Goal: Information Seeking & Learning: Learn about a topic

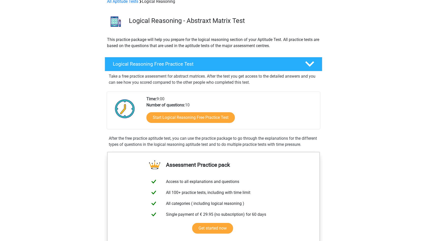
scroll to position [30, 0]
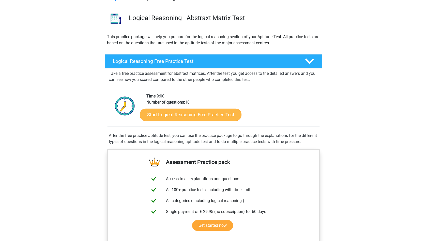
click at [168, 117] on link "Start Logical Reasoning Free Practice Test" at bounding box center [191, 114] width 102 height 12
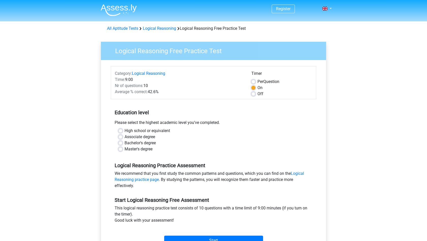
scroll to position [58, 0]
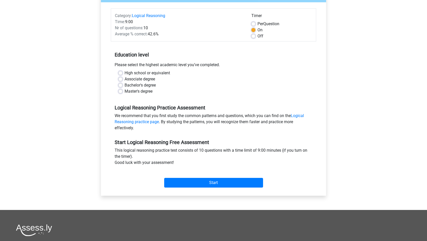
click at [144, 85] on label "Bachelor's degree" at bounding box center [140, 85] width 31 height 6
click at [123, 85] on input "Bachelor's degree" at bounding box center [120, 84] width 4 height 5
radio input "true"
click at [191, 182] on input "Start" at bounding box center [213, 183] width 99 height 10
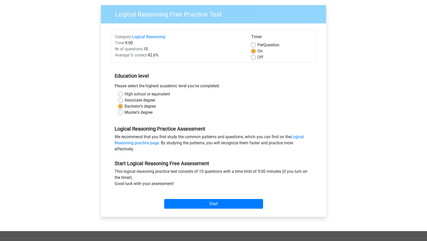
scroll to position [40, 0]
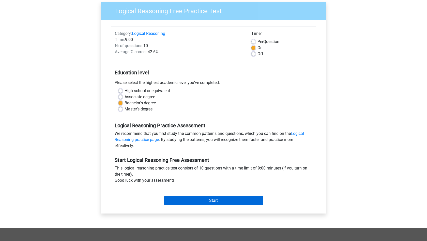
click at [203, 205] on input "Start" at bounding box center [213, 201] width 99 height 10
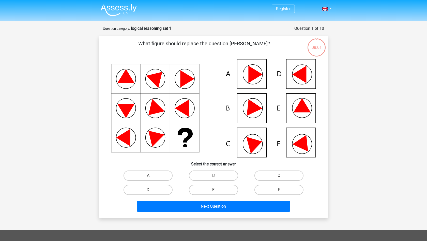
click at [302, 108] on icon at bounding box center [301, 105] width 17 height 14
click at [204, 189] on label "E" at bounding box center [213, 190] width 49 height 10
click at [214, 190] on input "E" at bounding box center [215, 191] width 3 height 3
radio input "true"
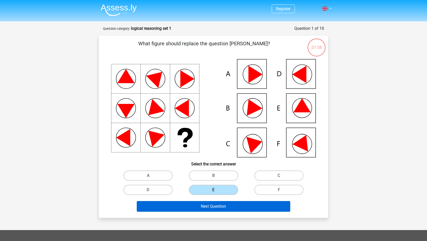
click at [204, 207] on button "Next Question" at bounding box center [214, 206] width 154 height 11
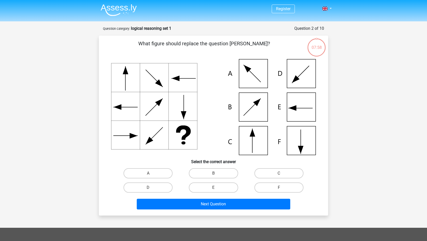
scroll to position [25, 0]
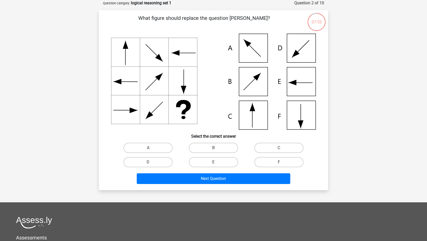
click at [210, 96] on icon at bounding box center [213, 82] width 205 height 96
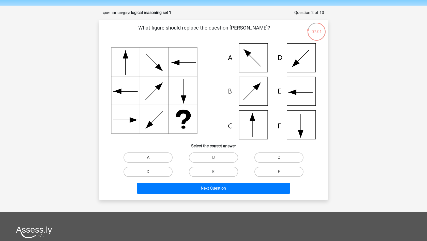
click at [229, 169] on label "E" at bounding box center [213, 172] width 49 height 10
click at [217, 172] on input "E" at bounding box center [215, 173] width 3 height 3
radio input "true"
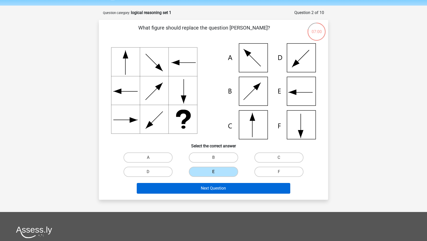
click at [221, 191] on button "Next Question" at bounding box center [214, 188] width 154 height 11
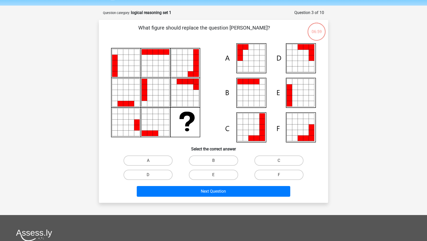
scroll to position [25, 0]
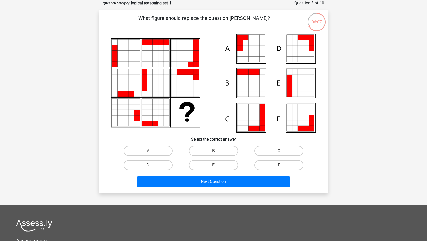
click at [255, 51] on icon at bounding box center [257, 49] width 6 height 6
click at [162, 154] on label "A" at bounding box center [148, 151] width 49 height 10
click at [152, 154] on input "A" at bounding box center [149, 152] width 3 height 3
radio input "true"
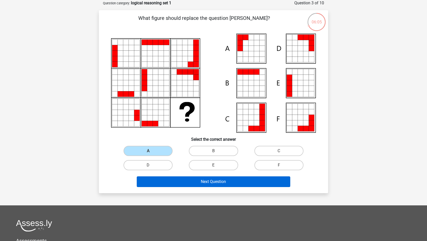
click at [185, 179] on button "Next Question" at bounding box center [214, 181] width 154 height 11
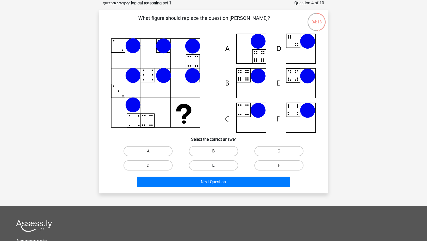
click at [225, 163] on label "E" at bounding box center [213, 165] width 49 height 10
click at [217, 165] on input "E" at bounding box center [215, 166] width 3 height 3
radio input "true"
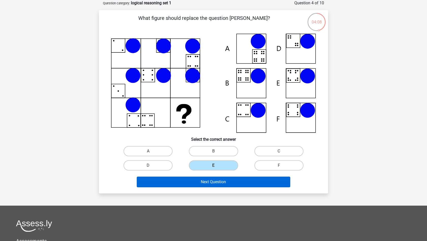
click at [226, 182] on button "Next Question" at bounding box center [214, 181] width 154 height 11
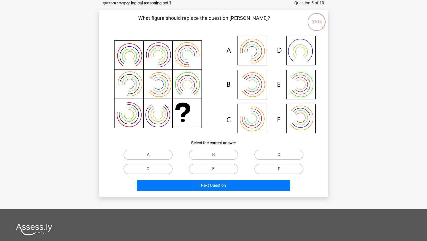
click at [257, 59] on icon at bounding box center [213, 85] width 205 height 103
click at [149, 158] on label "A" at bounding box center [148, 154] width 49 height 10
click at [149, 158] on input "A" at bounding box center [149, 156] width 3 height 3
radio input "true"
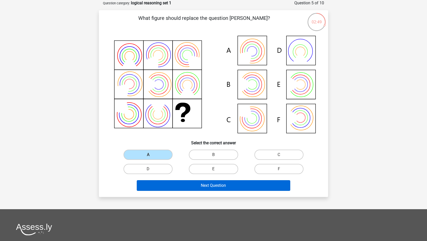
click at [162, 186] on button "Next Question" at bounding box center [214, 185] width 154 height 11
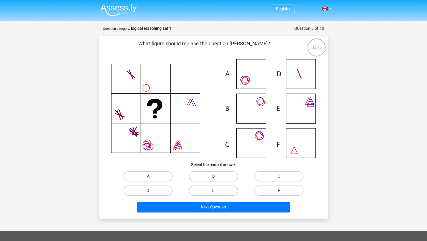
scroll to position [0, 0]
click at [259, 139] on icon at bounding box center [213, 108] width 205 height 99
click at [274, 173] on label "C" at bounding box center [278, 176] width 49 height 10
click at [279, 176] on input "C" at bounding box center [280, 177] width 3 height 3
radio input "true"
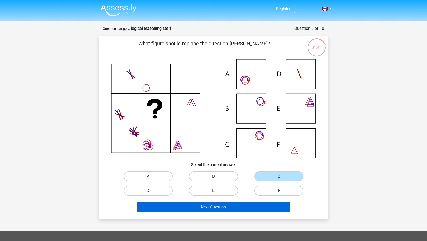
click at [246, 207] on button "Next Question" at bounding box center [214, 207] width 154 height 11
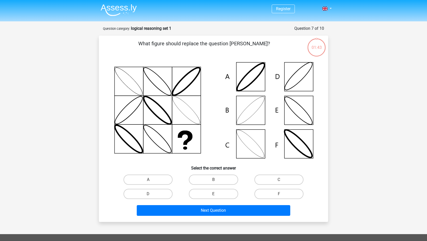
scroll to position [25, 0]
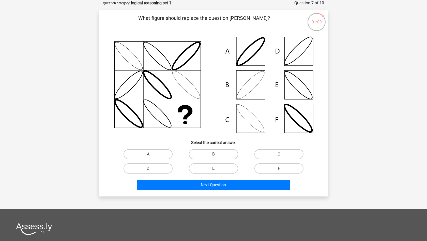
click at [298, 54] on icon at bounding box center [213, 85] width 205 height 102
click at [146, 173] on label "D" at bounding box center [148, 168] width 49 height 10
click at [148, 172] on input "D" at bounding box center [149, 169] width 3 height 3
radio input "true"
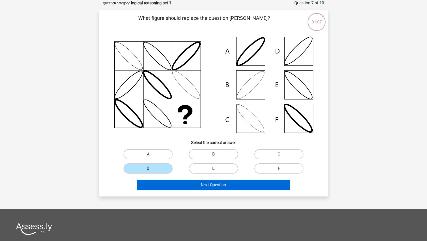
click at [175, 185] on button "Next Question" at bounding box center [214, 184] width 154 height 11
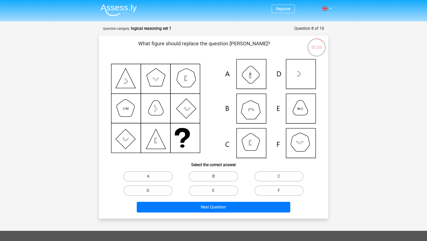
scroll to position [0, 0]
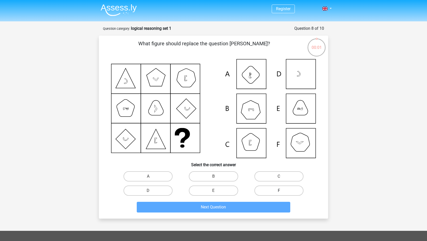
click at [268, 189] on label "F" at bounding box center [278, 190] width 49 height 10
click at [279, 190] on input "F" at bounding box center [280, 191] width 3 height 3
radio input "true"
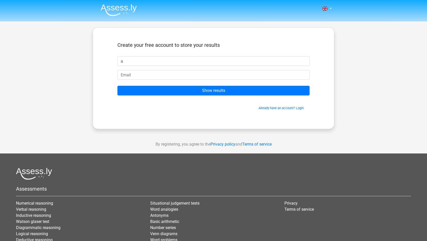
type input "a"
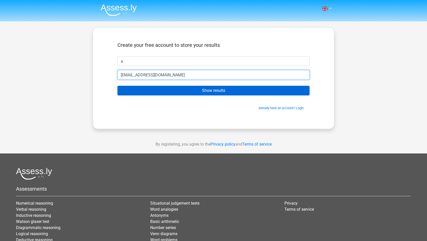
type input "[EMAIL_ADDRESS][DOMAIN_NAME]"
click at [185, 92] on input "Show results" at bounding box center [213, 91] width 192 height 10
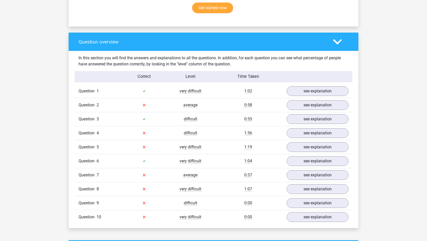
scroll to position [348, 0]
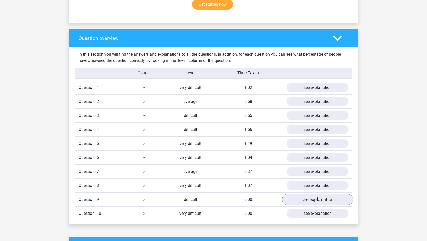
click at [304, 199] on link "see explanation" at bounding box center [317, 199] width 71 height 11
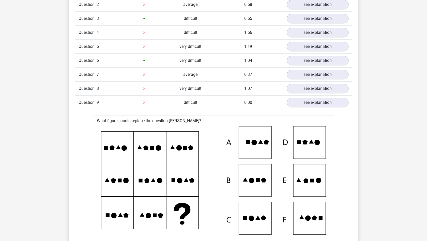
scroll to position [448, 0]
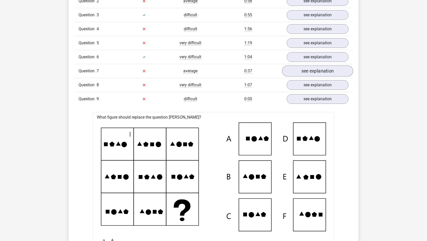
click at [308, 70] on link "see explanation" at bounding box center [317, 70] width 71 height 11
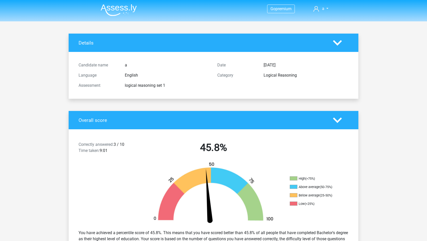
scroll to position [0, 0]
click at [336, 123] on icon at bounding box center [337, 120] width 9 height 9
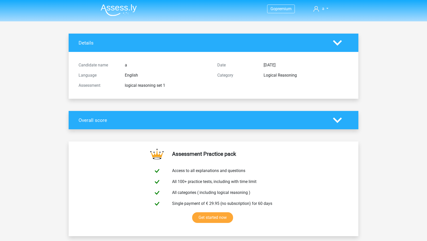
click at [341, 44] on icon at bounding box center [337, 42] width 9 height 9
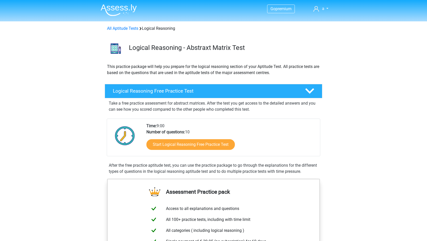
scroll to position [30, 0]
